Goal: Book appointment/travel/reservation

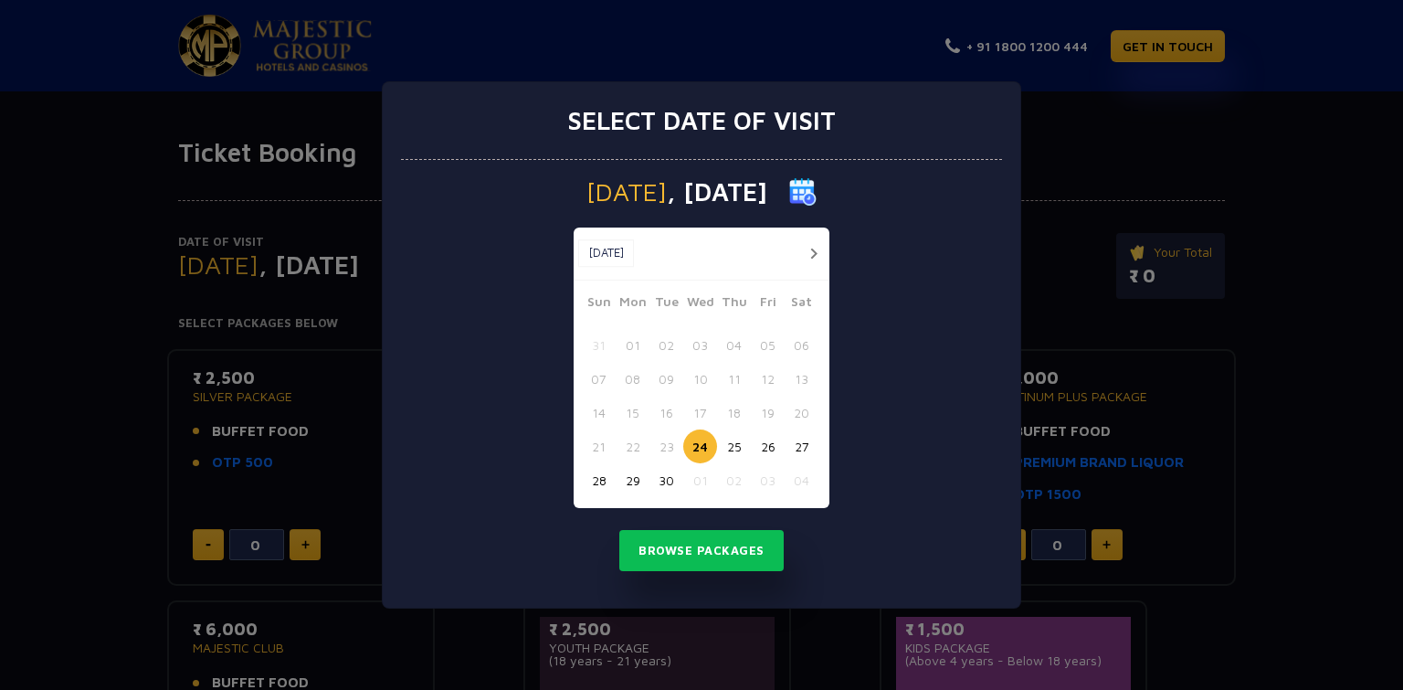
click at [812, 250] on button "button" at bounding box center [813, 253] width 23 height 23
click at [596, 376] on button "05" at bounding box center [599, 379] width 34 height 34
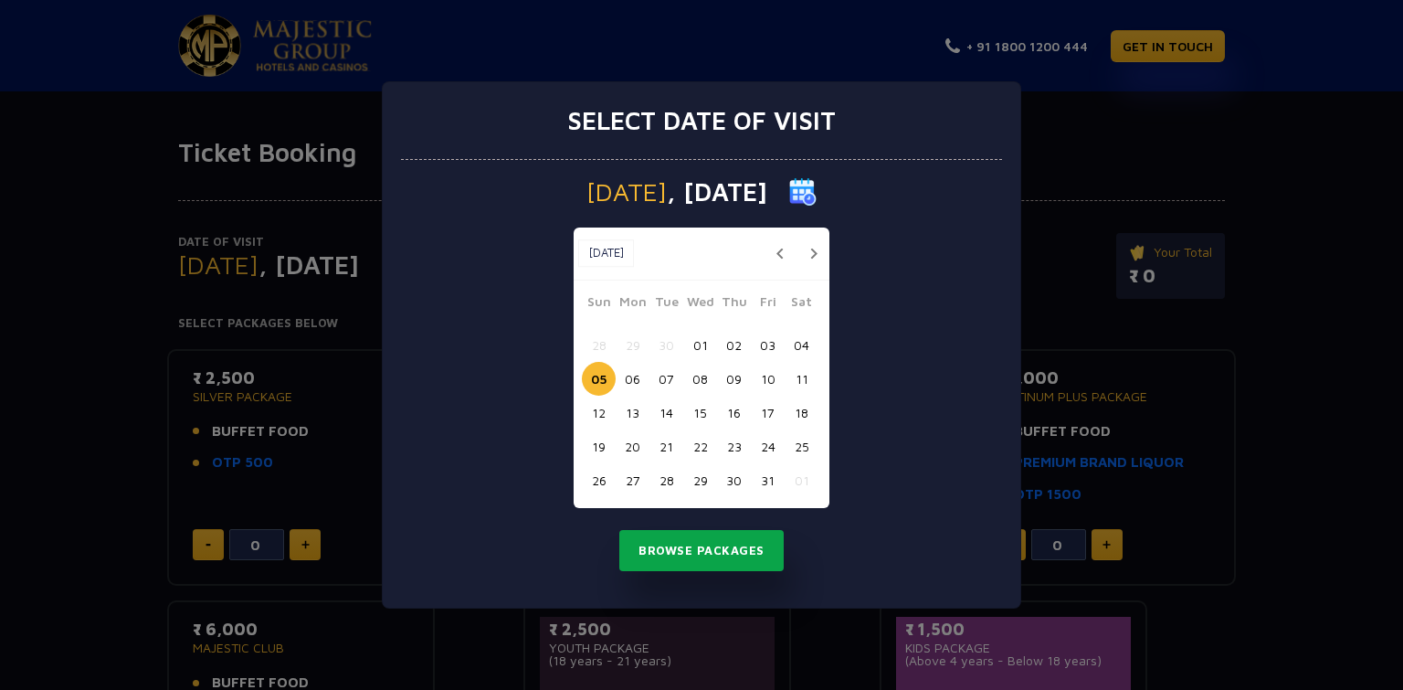
click at [716, 548] on button "Browse Packages" at bounding box center [701, 551] width 164 height 42
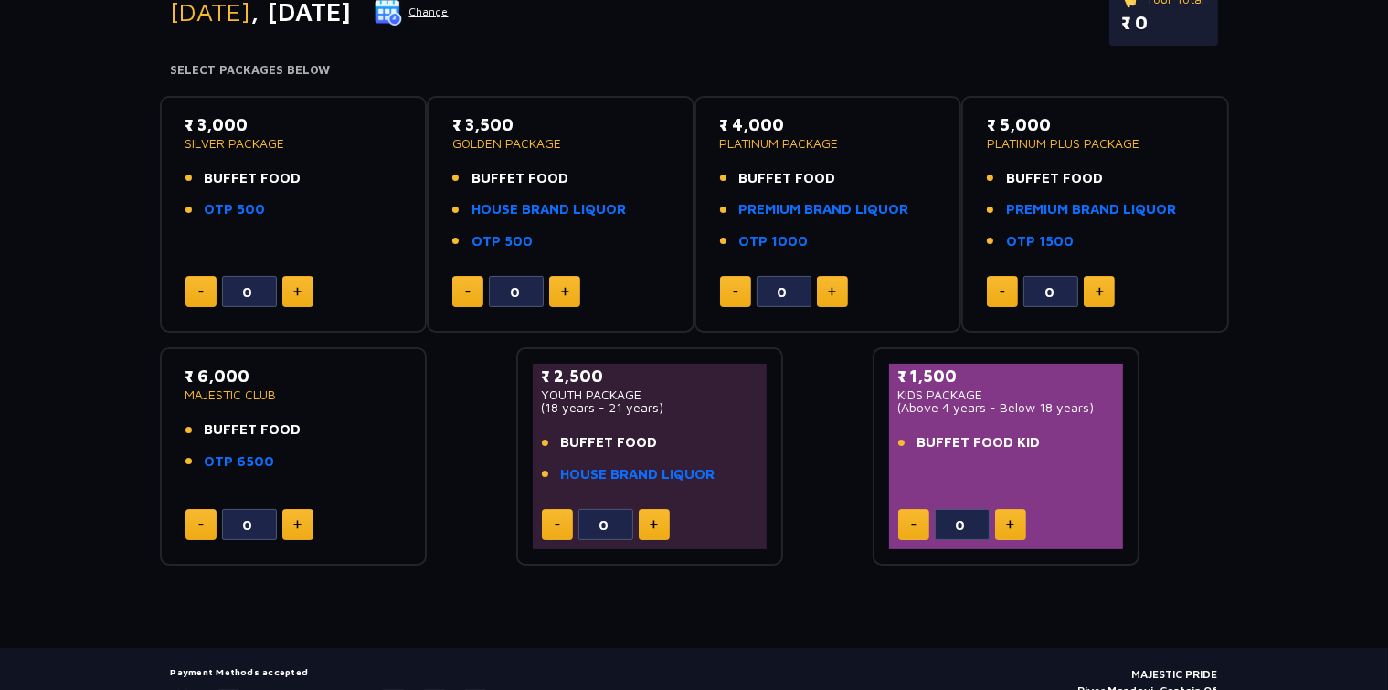
scroll to position [347, 0]
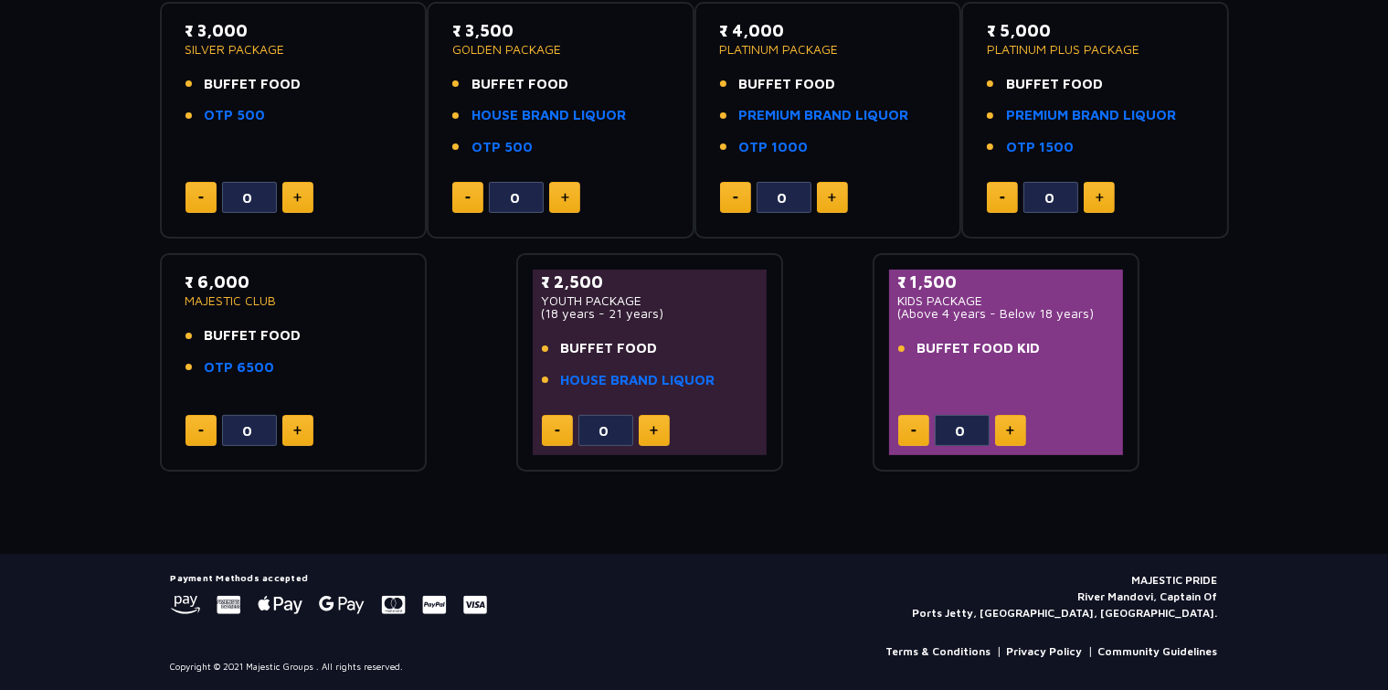
click at [297, 200] on img at bounding box center [297, 197] width 8 height 9
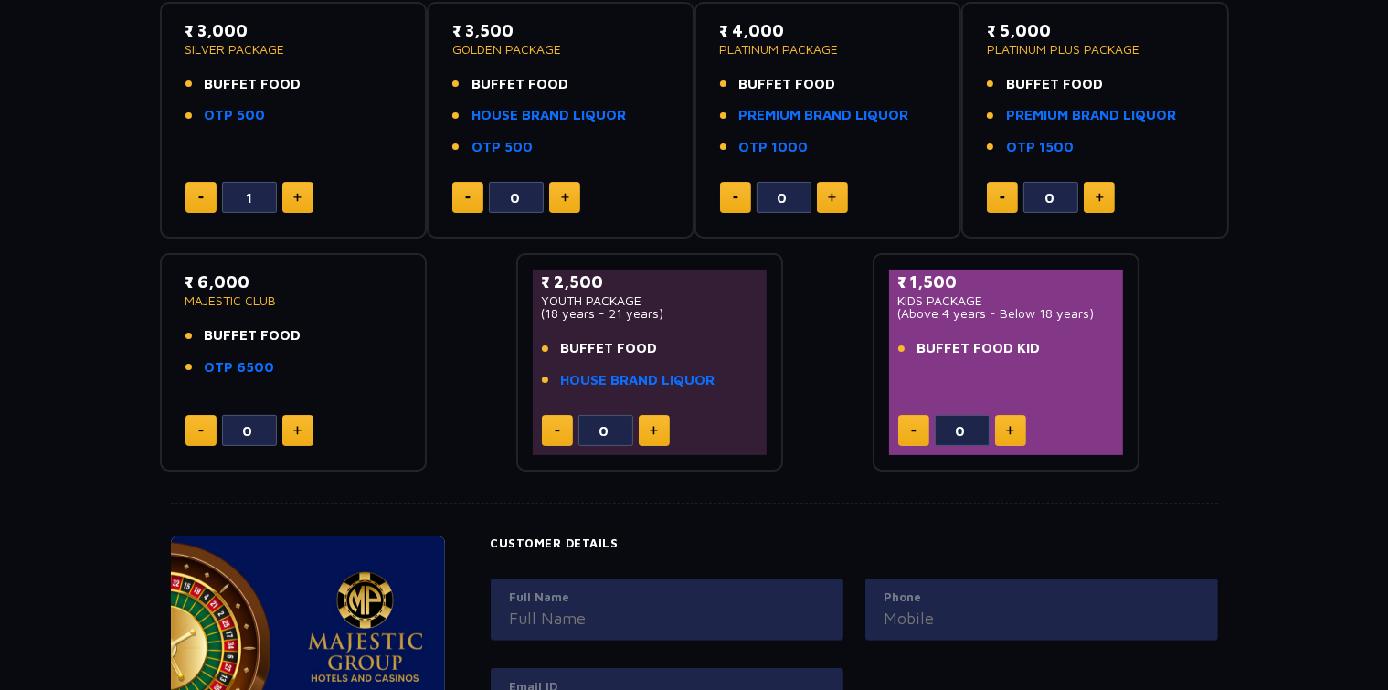
click at [297, 200] on img at bounding box center [297, 197] width 8 height 9
click at [205, 186] on button at bounding box center [200, 197] width 31 height 31
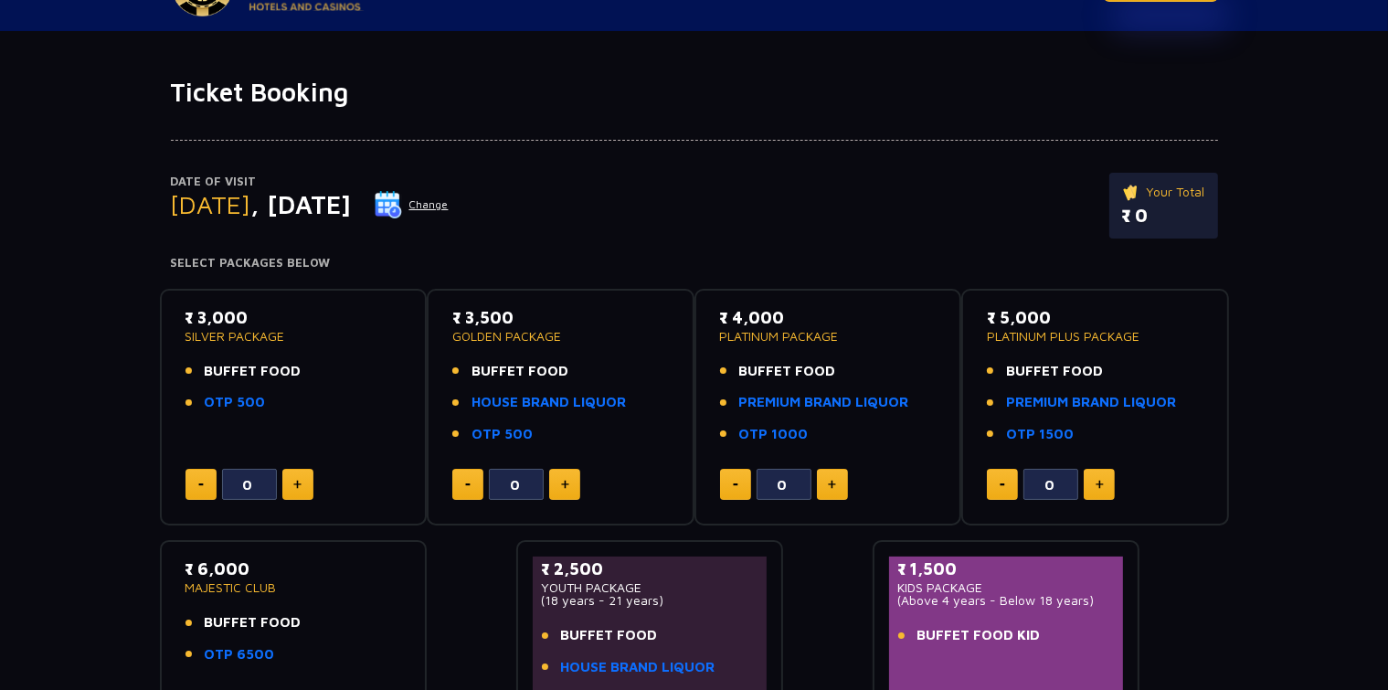
scroll to position [91, 0]
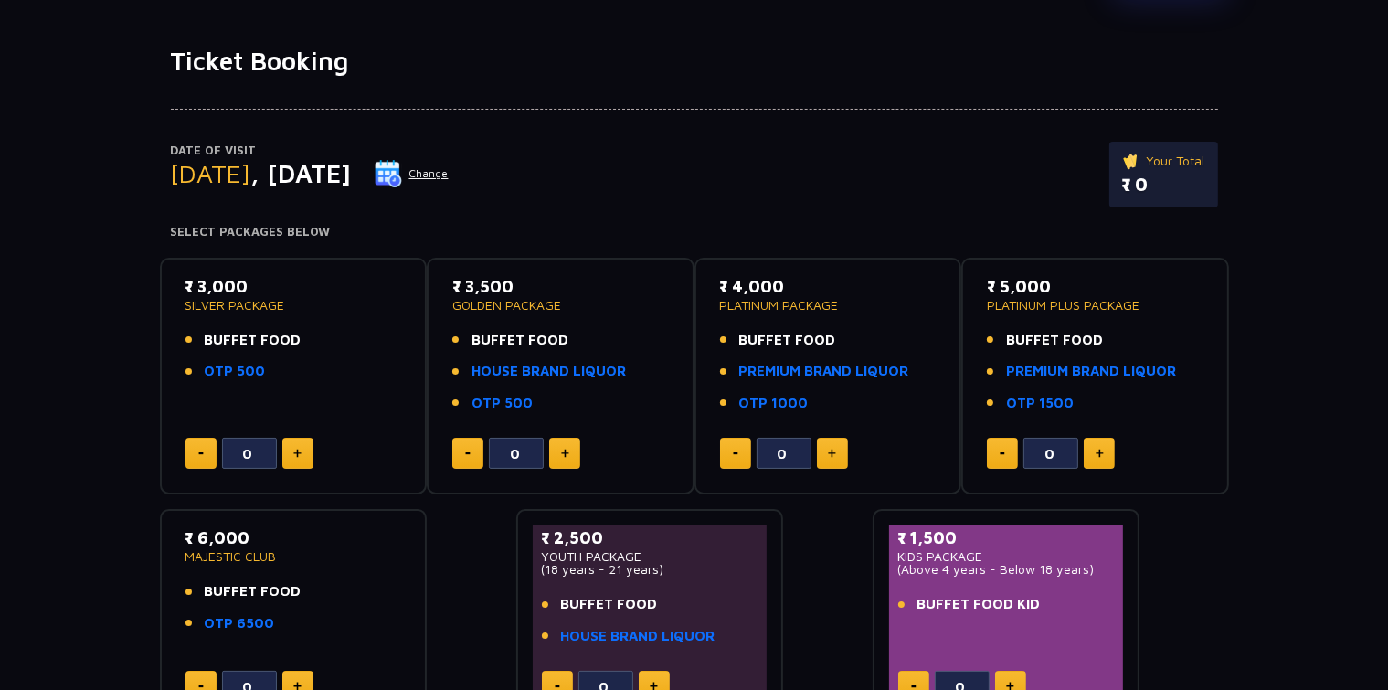
click at [300, 453] on img at bounding box center [297, 453] width 8 height 9
type input "2"
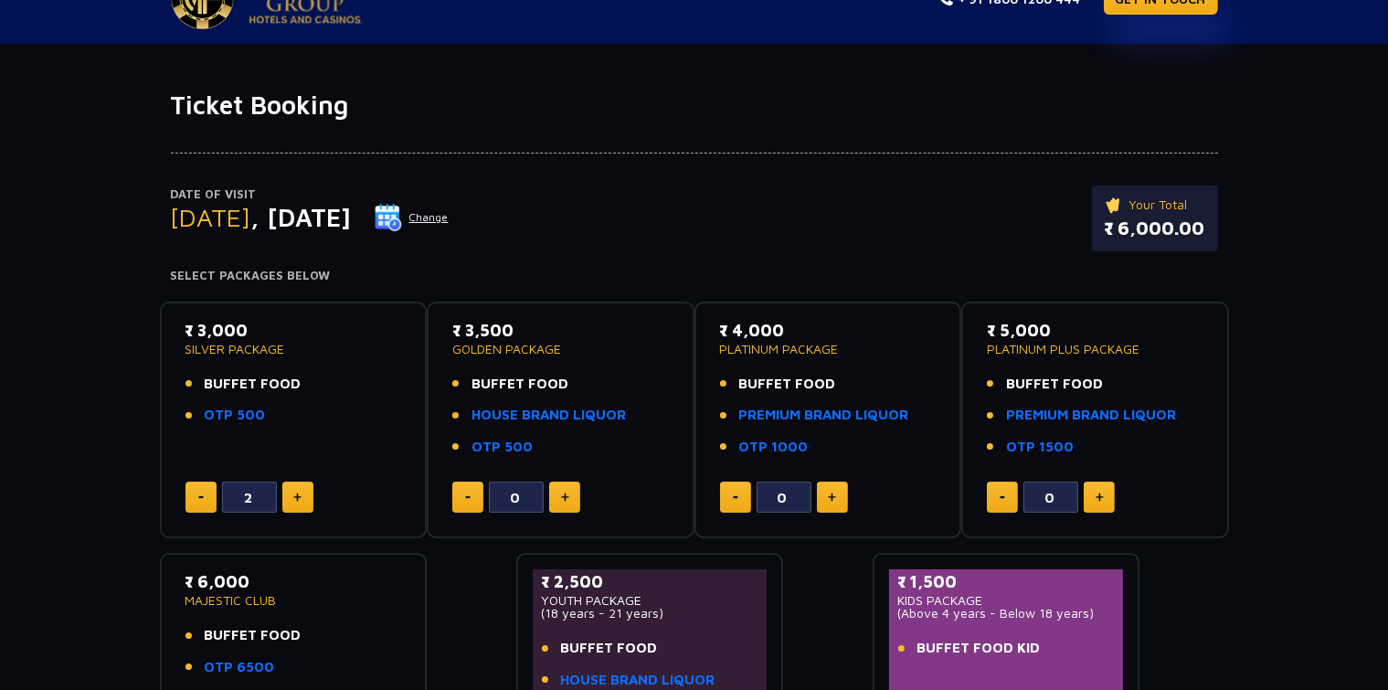
scroll to position [0, 0]
